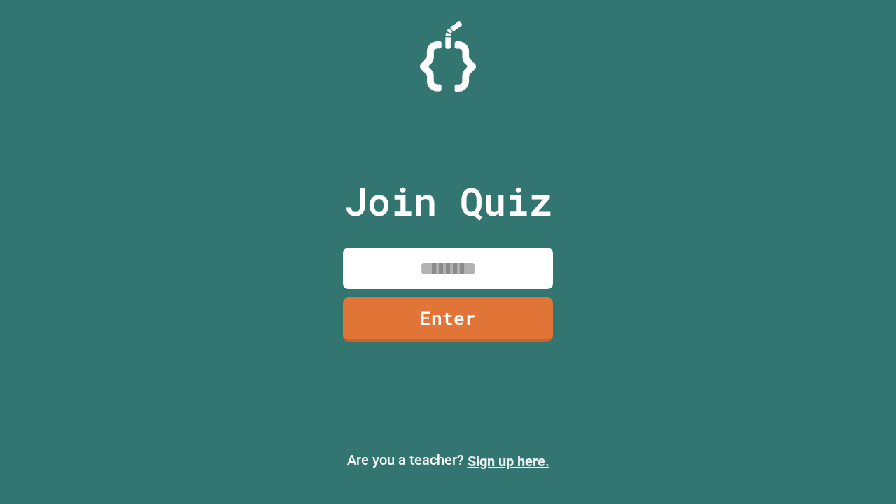
click at [508, 461] on link "Sign up here." at bounding box center [509, 461] width 82 height 17
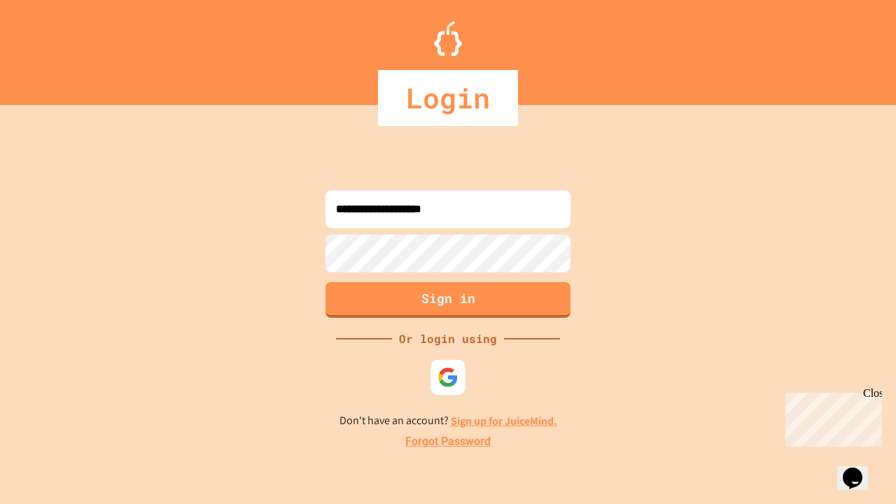
type input "**********"
